Goal: Task Accomplishment & Management: Complete application form

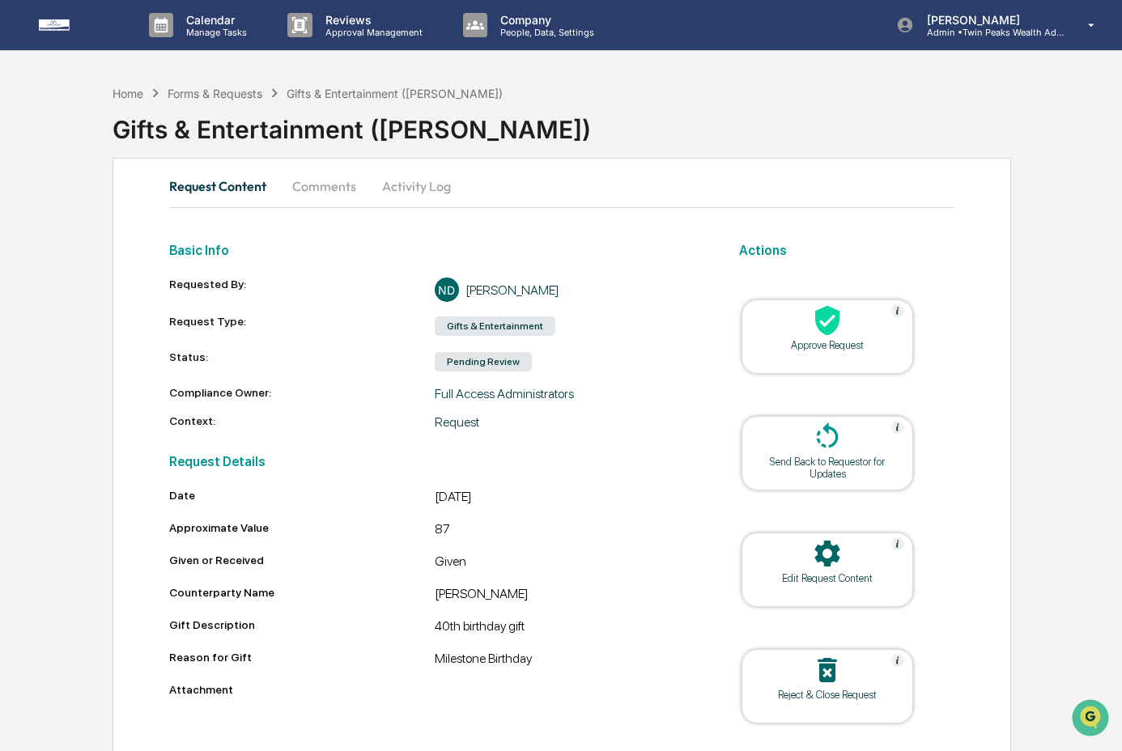
click at [841, 341] on div "Approve Request" at bounding box center [827, 345] width 146 height 12
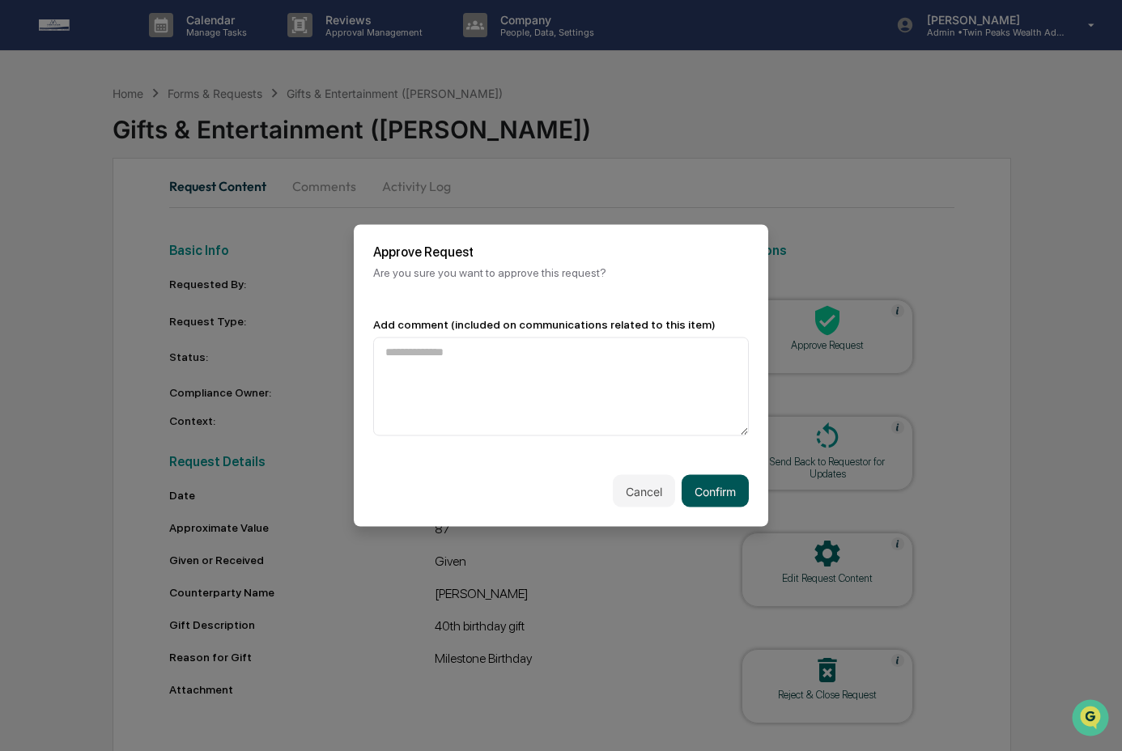
click at [698, 479] on button "Confirm" at bounding box center [714, 491] width 67 height 32
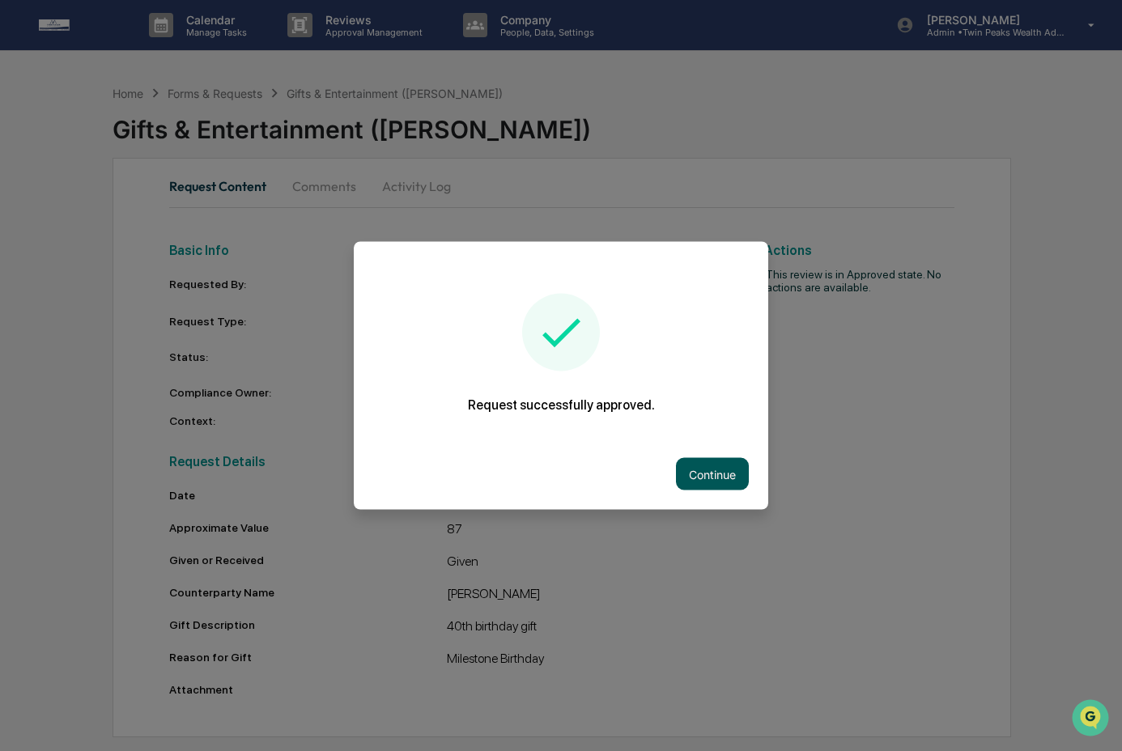
click at [718, 474] on button "Continue" at bounding box center [712, 474] width 73 height 32
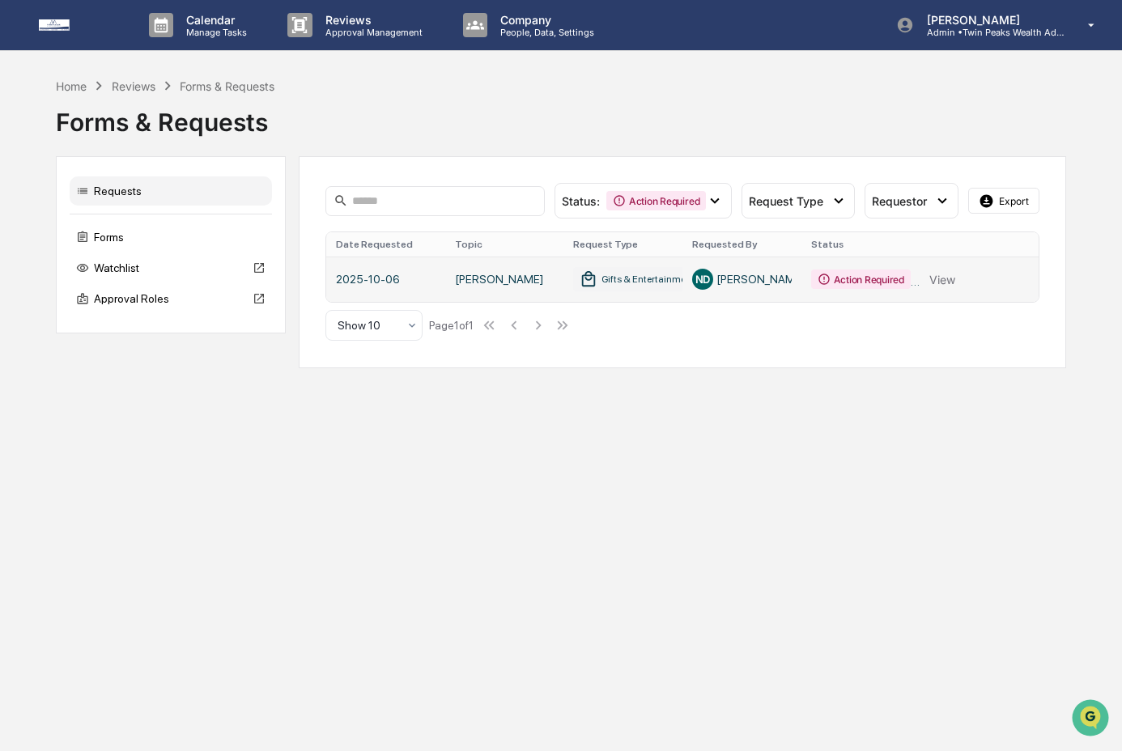
click at [935, 289] on link at bounding box center [681, 279] width 711 height 45
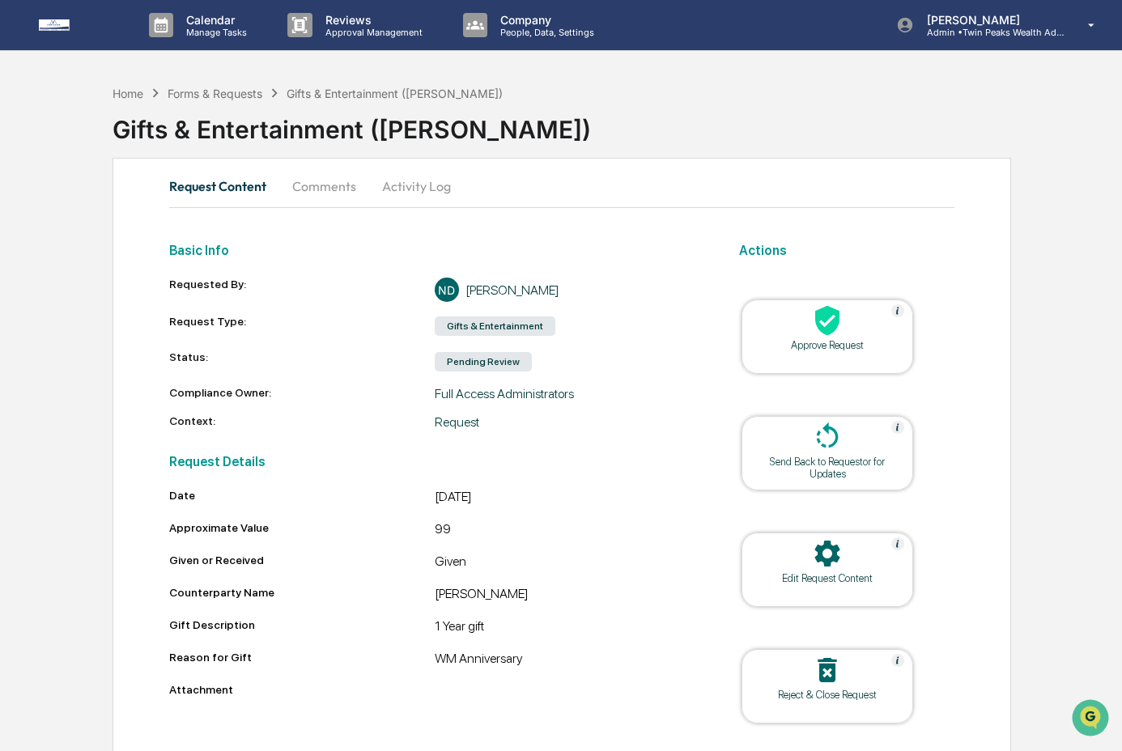
click at [863, 341] on div "Approve Request" at bounding box center [827, 345] width 146 height 12
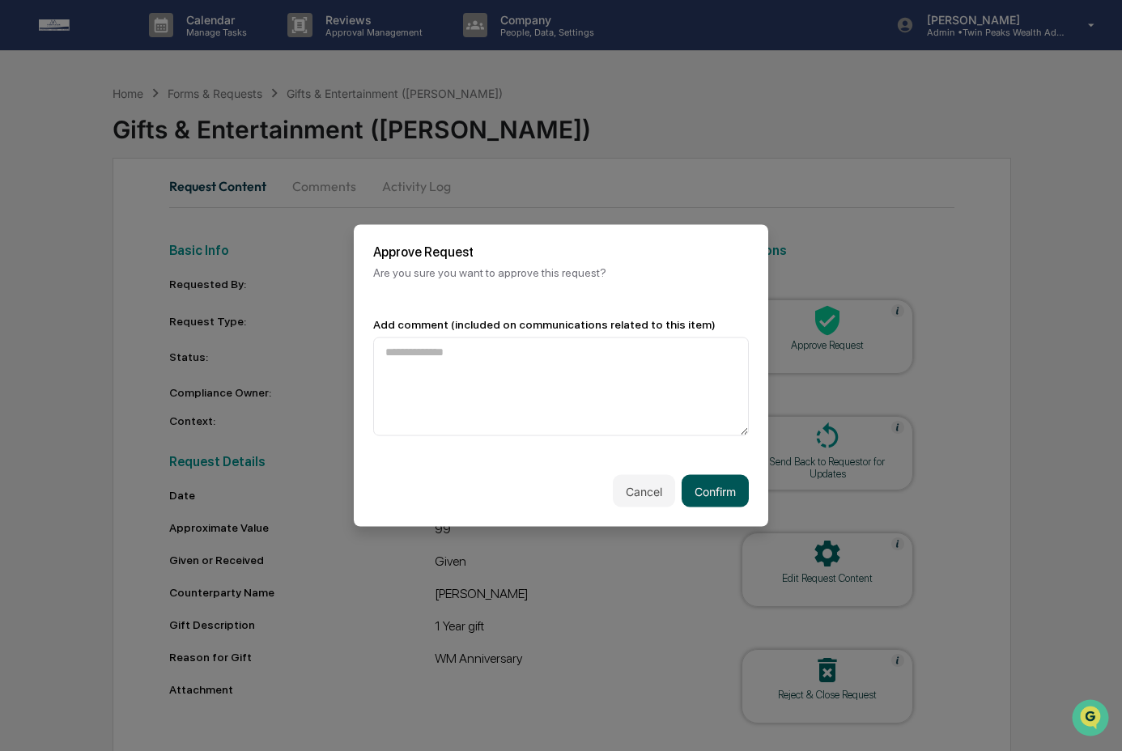
click at [726, 487] on button "Confirm" at bounding box center [714, 491] width 67 height 32
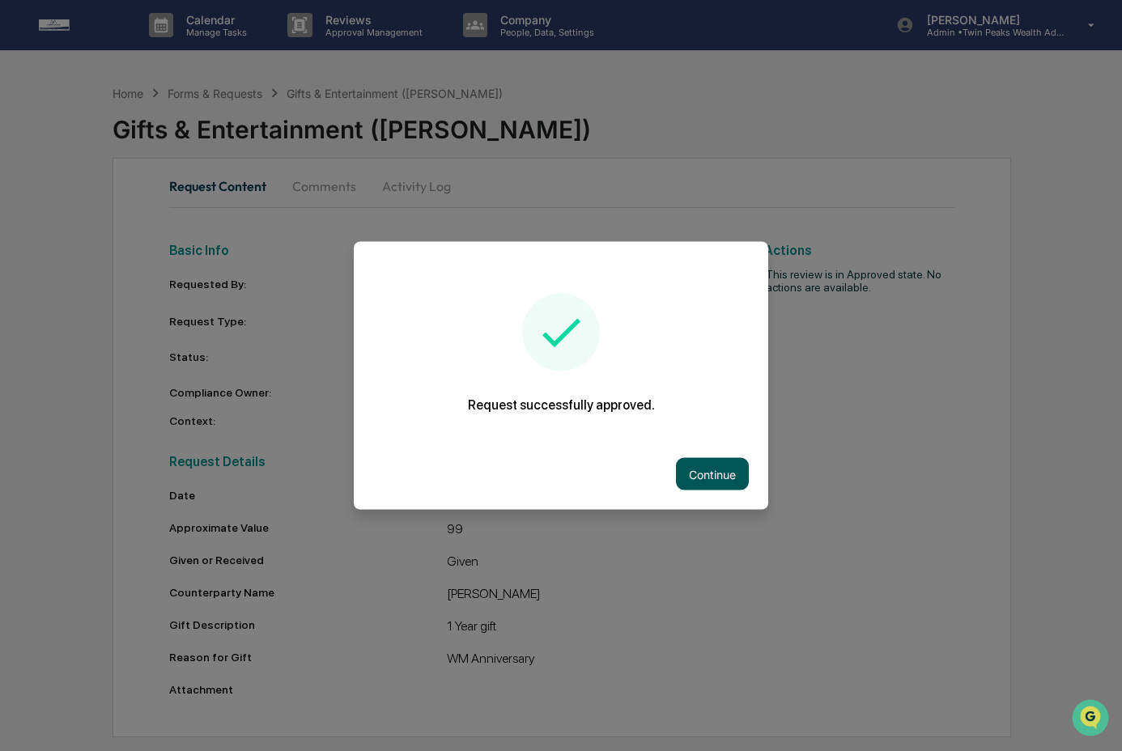
click at [726, 482] on button "Continue" at bounding box center [712, 474] width 73 height 32
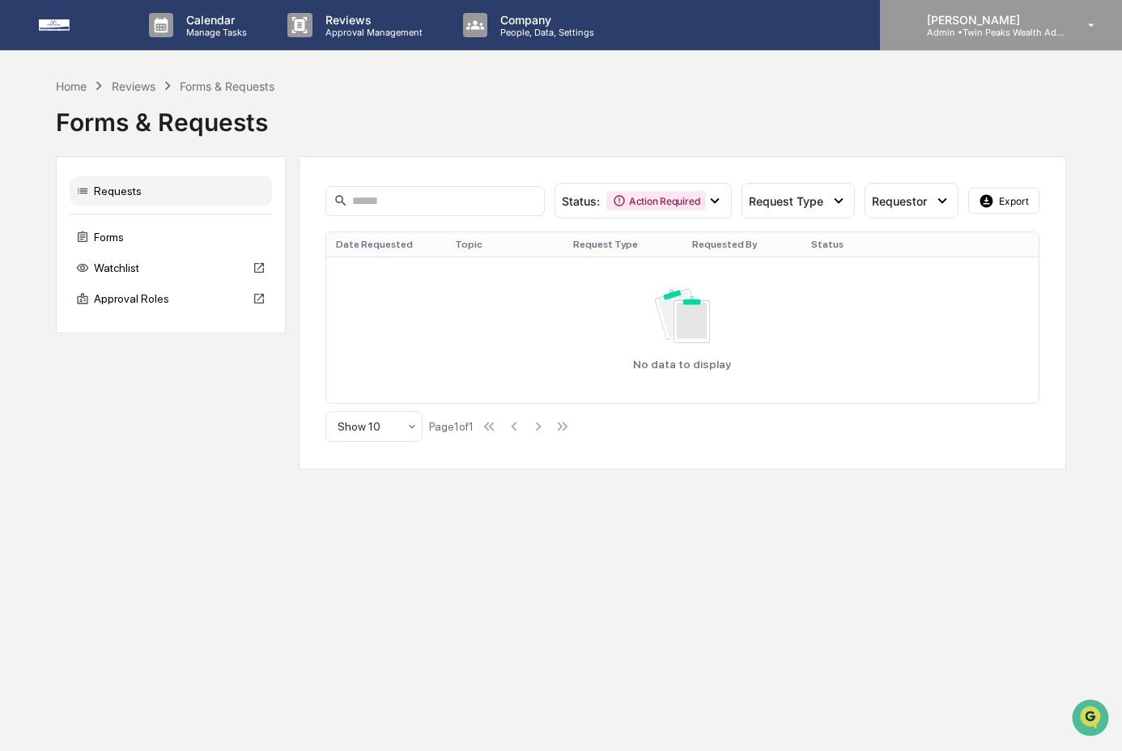
click at [984, 19] on p "[PERSON_NAME]" at bounding box center [989, 20] width 151 height 14
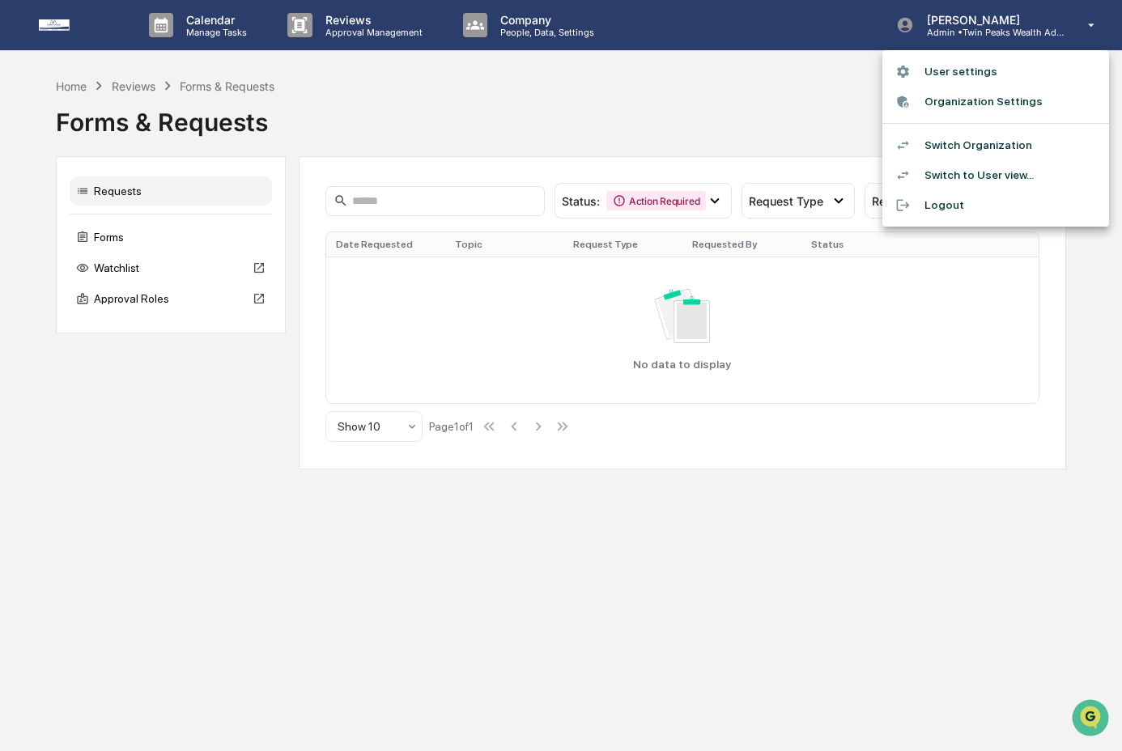
click at [973, 138] on li "Switch Organization" at bounding box center [995, 145] width 227 height 30
